Goal: Book appointment/travel/reservation

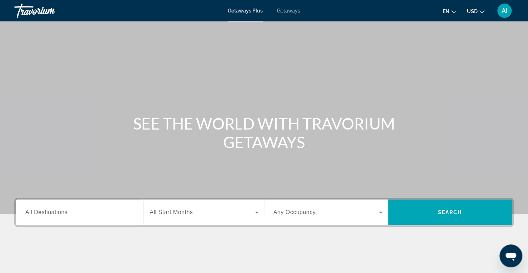
click at [292, 9] on span "Getaways" at bounding box center [288, 11] width 23 height 6
click at [47, 212] on span "All Destinations" at bounding box center [46, 212] width 42 height 6
click at [47, 212] on input "Destination All Destinations" at bounding box center [79, 212] width 109 height 9
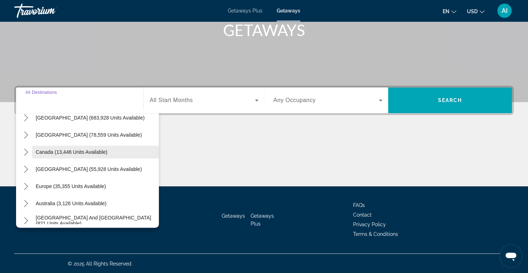
scroll to position [25, 0]
click at [24, 184] on icon "Toggle Europe (35,355 units available) submenu" at bounding box center [25, 185] width 7 height 7
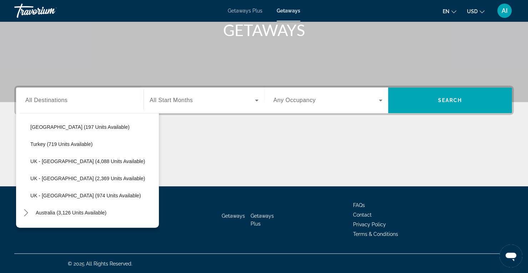
scroll to position [414, 0]
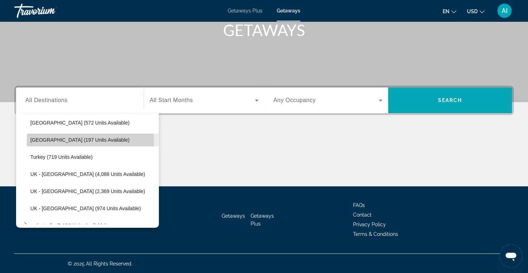
click at [78, 142] on span "[GEOGRAPHIC_DATA] (197 units available)" at bounding box center [79, 140] width 99 height 6
type input "**********"
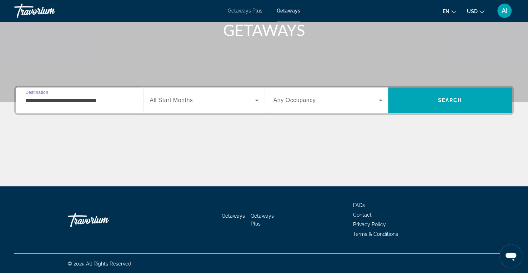
click at [191, 99] on span "All Start Months" at bounding box center [171, 100] width 43 height 6
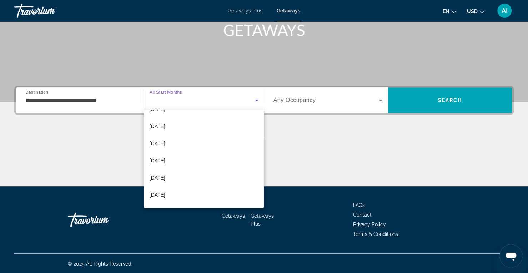
scroll to position [65, 0]
click at [165, 176] on span "[DATE]" at bounding box center [158, 176] width 16 height 9
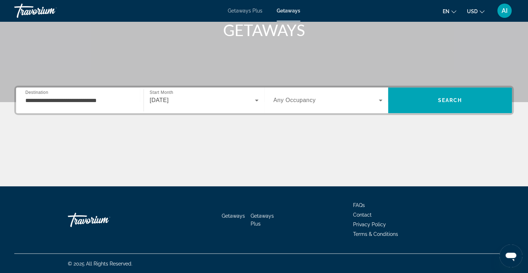
click at [343, 93] on div "Search widget" at bounding box center [327, 100] width 109 height 20
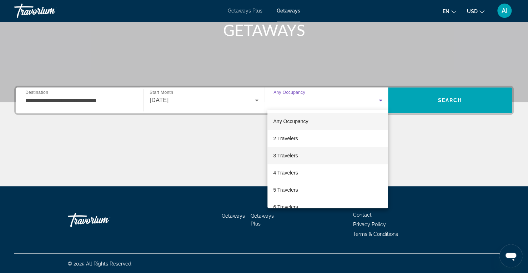
click at [301, 158] on mat-option "3 Travelers" at bounding box center [327, 155] width 120 height 17
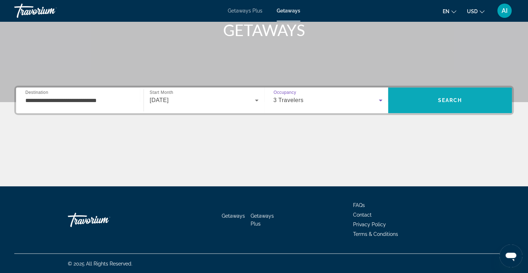
click at [448, 99] on span "Search" at bounding box center [450, 100] width 24 height 6
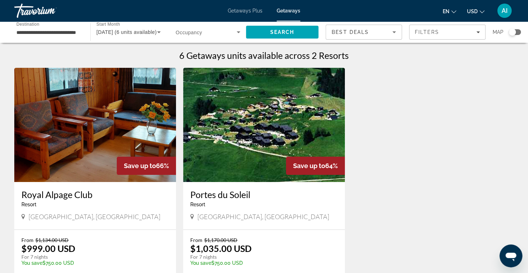
click at [317, 139] on img "Main content" at bounding box center [264, 125] width 162 height 114
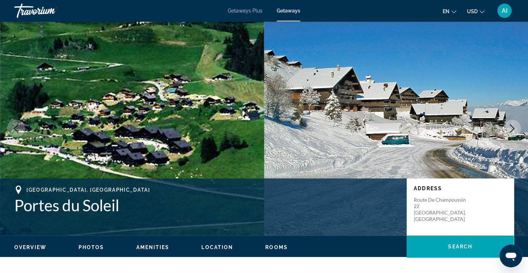
click at [514, 128] on icon "Next image" at bounding box center [512, 128] width 9 height 9
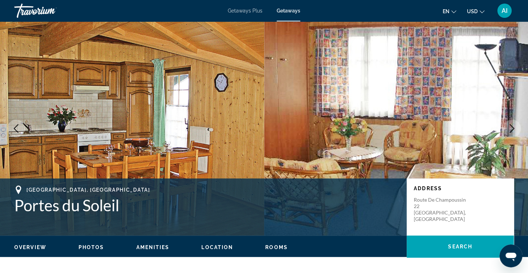
click at [514, 128] on icon "Next image" at bounding box center [512, 128] width 9 height 9
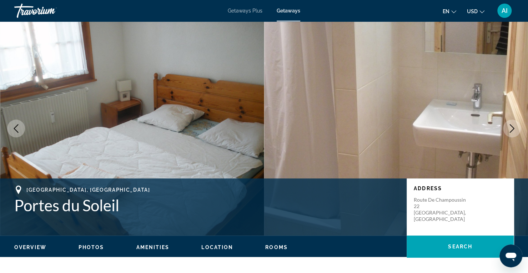
click at [514, 128] on icon "Next image" at bounding box center [512, 128] width 9 height 9
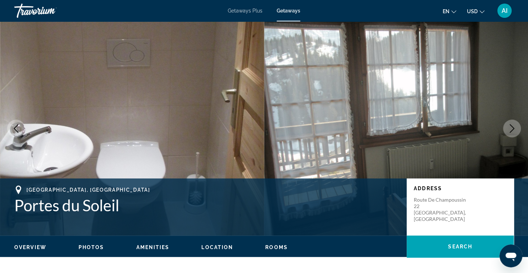
click at [514, 128] on icon "Next image" at bounding box center [512, 128] width 9 height 9
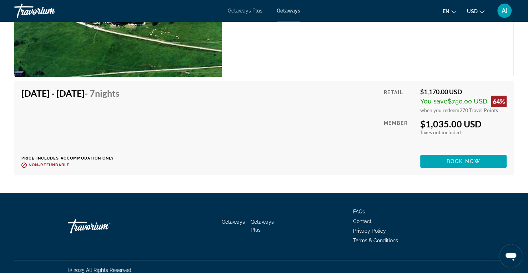
scroll to position [1654, 0]
